Goal: Complete application form: Complete application form

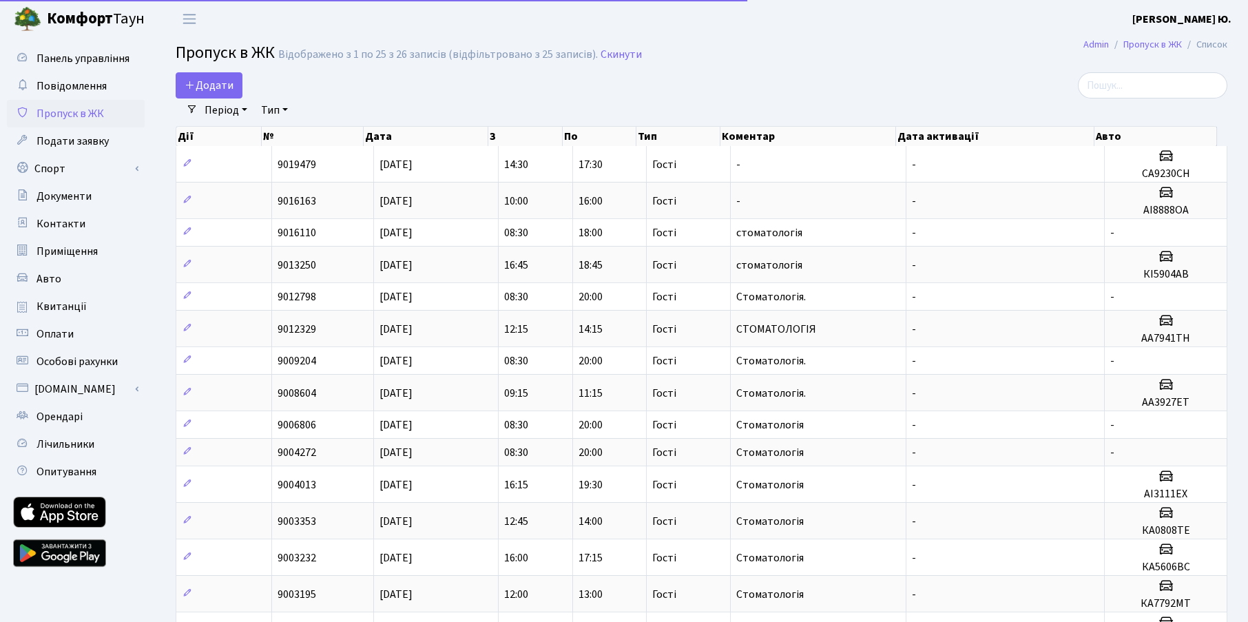
select select "25"
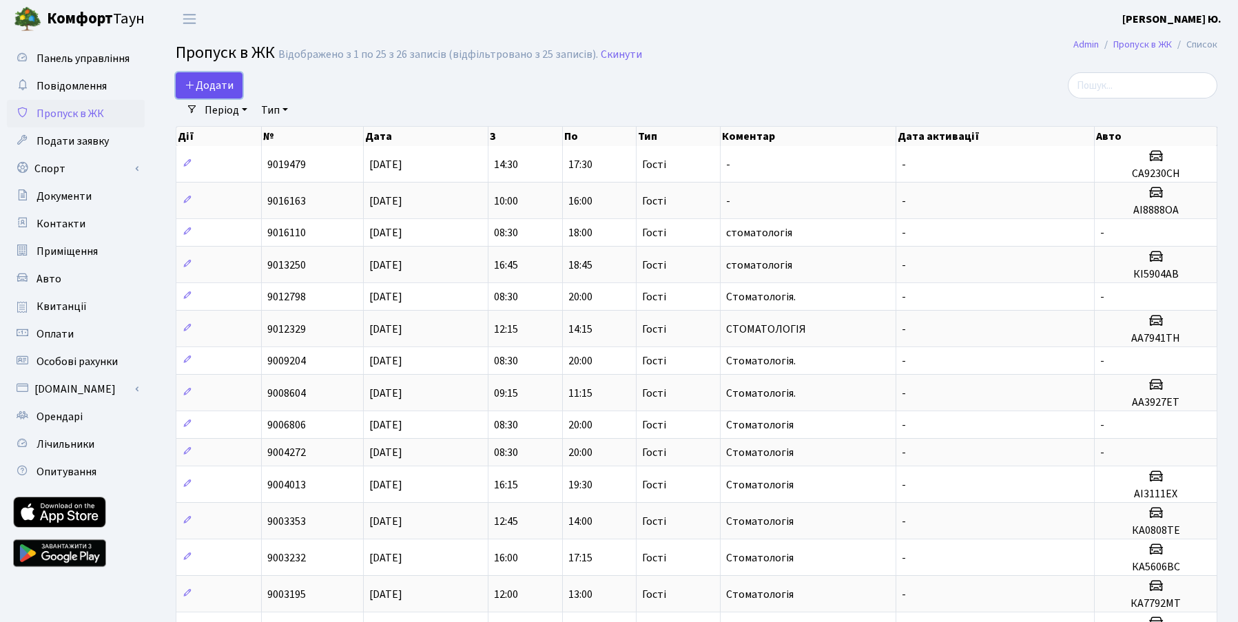
click at [228, 81] on span "Додати" at bounding box center [209, 85] width 49 height 15
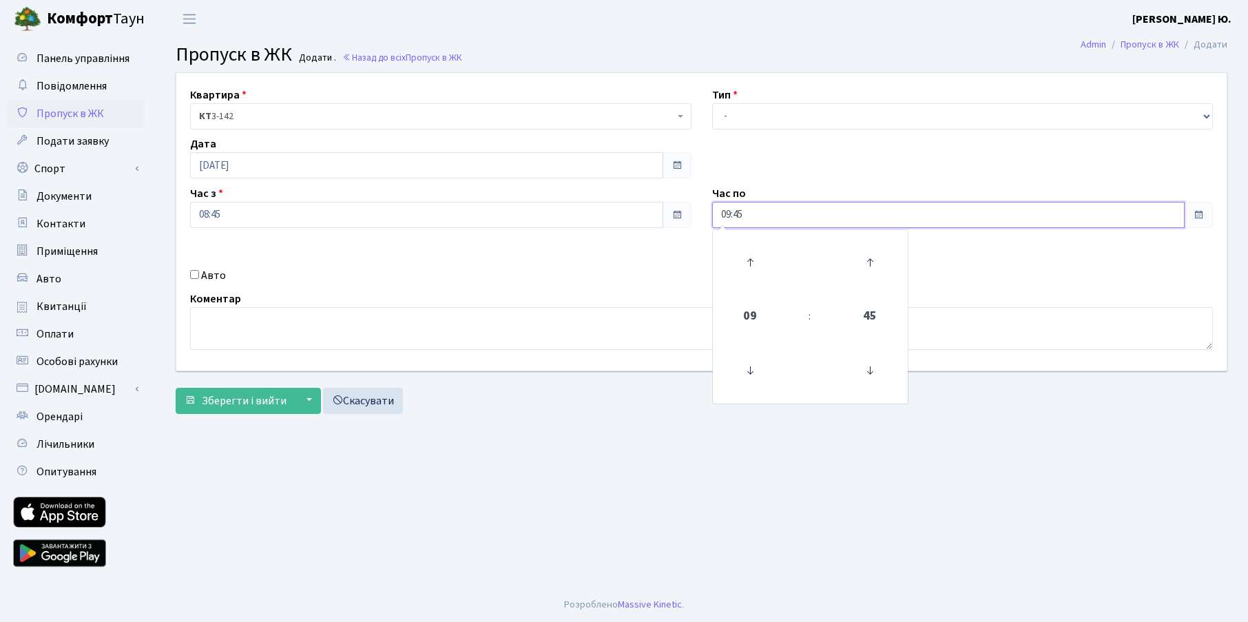
drag, startPoint x: 780, startPoint y: 216, endPoint x: 711, endPoint y: 216, distance: 69.6
click at [711, 218] on div "Час по 09:45 09 : 45 00 01 02 03 04 05 06 07 08 09 10 11 12 13 14 15 16 17 18 1…" at bounding box center [963, 206] width 522 height 43
type input "20:00"
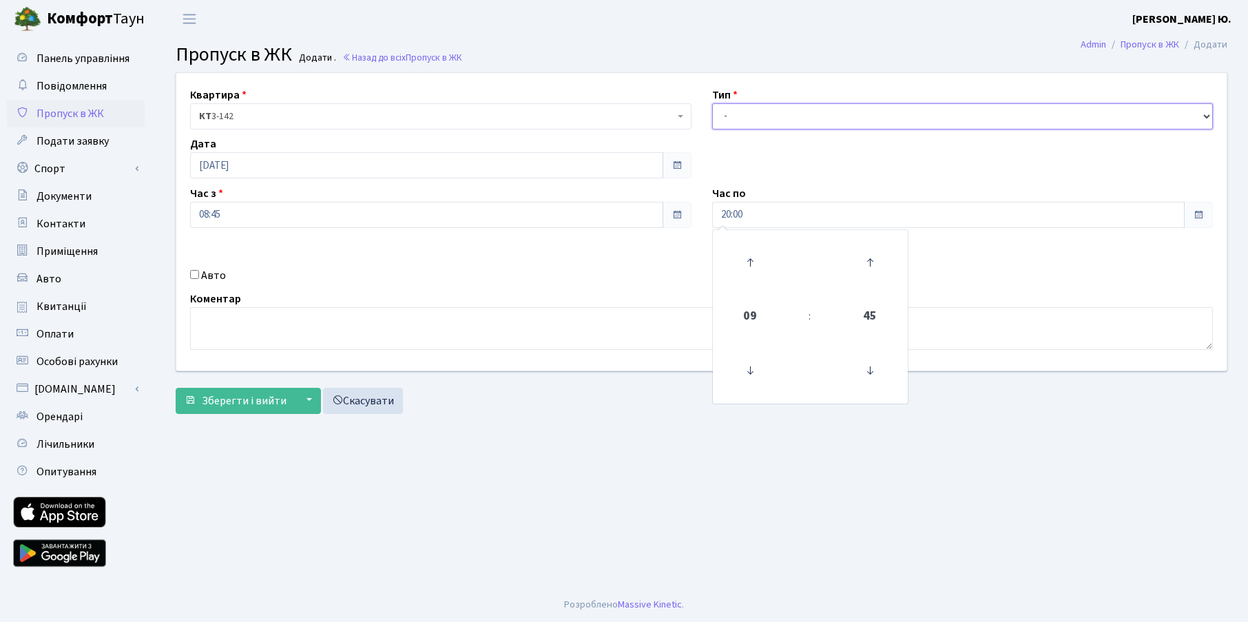
click at [743, 120] on select "- Доставка Таксі Гості Сервіс" at bounding box center [962, 116] width 501 height 26
select select "3"
click at [712, 103] on select "- Доставка Таксі Гості Сервіс" at bounding box center [962, 116] width 501 height 26
click at [238, 398] on span "Зберегти і вийти" at bounding box center [244, 400] width 85 height 15
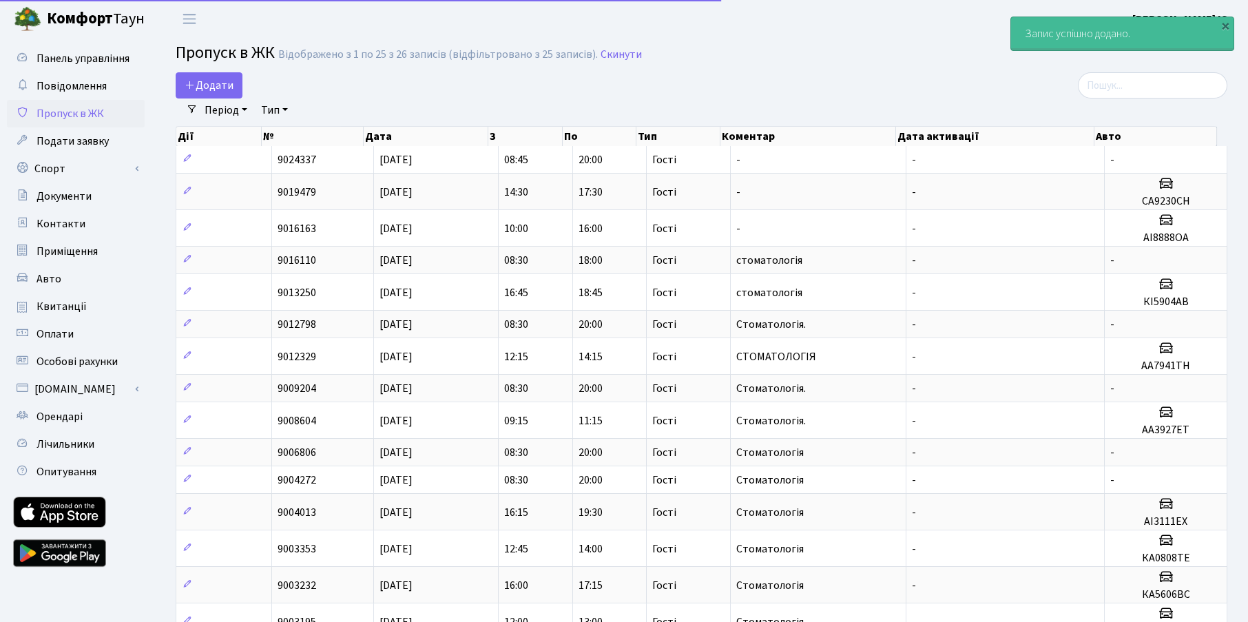
select select "25"
